Goal: Transaction & Acquisition: Purchase product/service

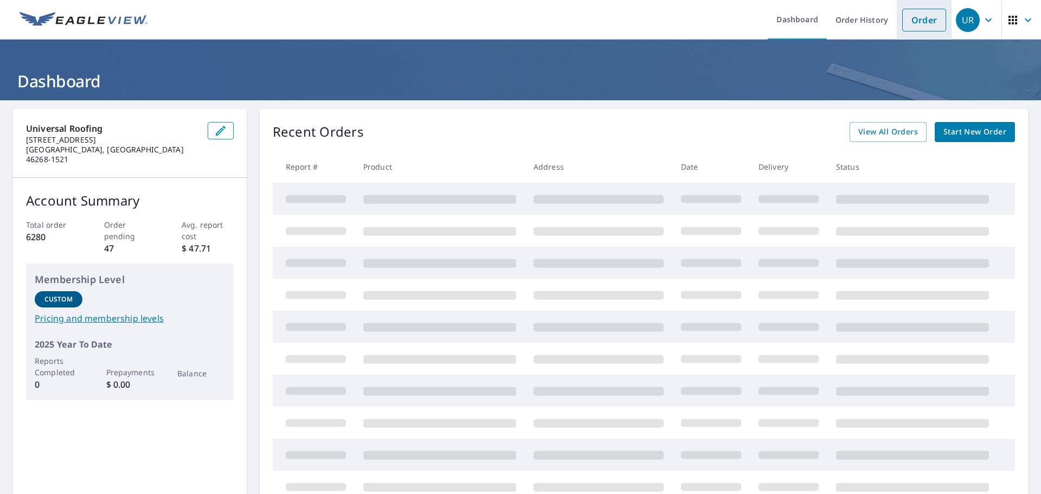
click at [912, 26] on link "Order" at bounding box center [924, 20] width 44 height 23
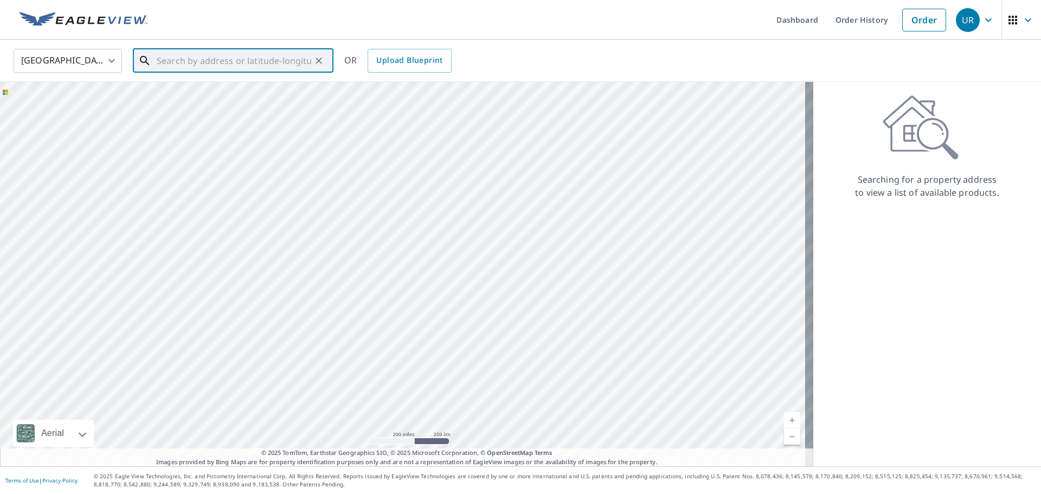
click at [218, 58] on input "text" at bounding box center [234, 61] width 154 height 30
click at [201, 92] on span "2013 Sotheby Ln" at bounding box center [239, 92] width 170 height 13
type input "2013 Sotheby Ln Indianapolis, IN 46239"
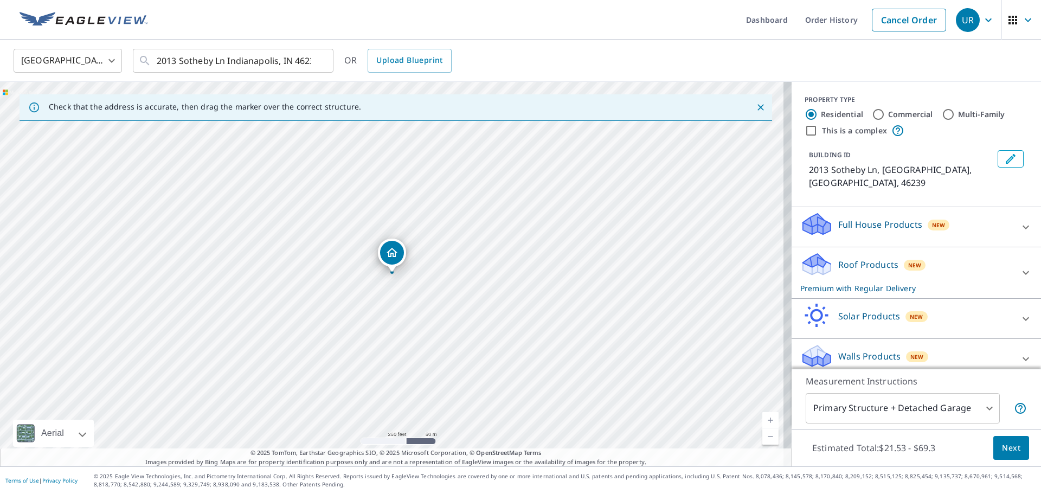
click at [762, 416] on link "Current Level 17, Zoom In" at bounding box center [770, 420] width 16 height 16
click at [762, 416] on link "Current Level 18, Zoom In" at bounding box center [770, 420] width 16 height 16
drag, startPoint x: 391, startPoint y: 255, endPoint x: 401, endPoint y: 270, distance: 17.6
drag, startPoint x: 393, startPoint y: 258, endPoint x: 388, endPoint y: 250, distance: 9.3
click at [1002, 451] on span "Next" at bounding box center [1011, 448] width 18 height 14
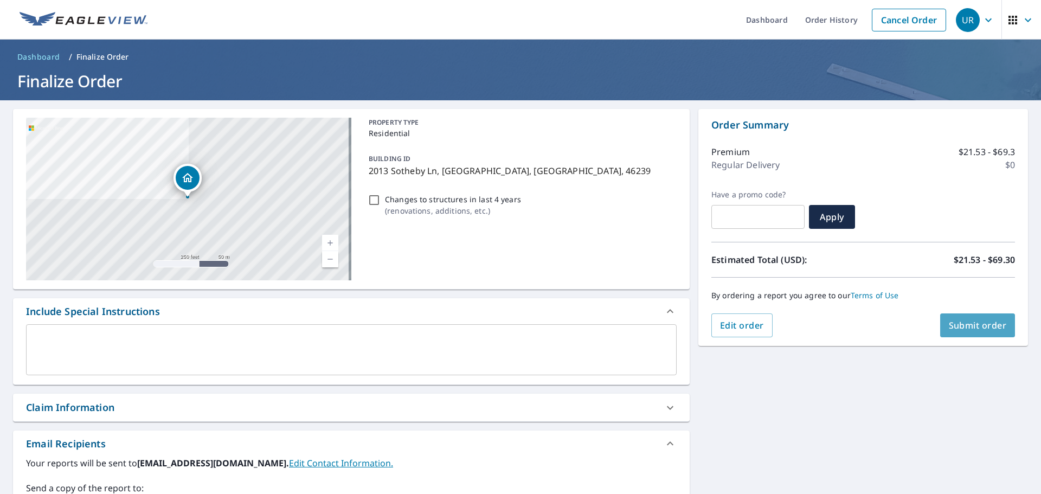
click at [964, 324] on span "Submit order" at bounding box center [977, 325] width 58 height 12
checkbox input "true"
